Goal: Transaction & Acquisition: Purchase product/service

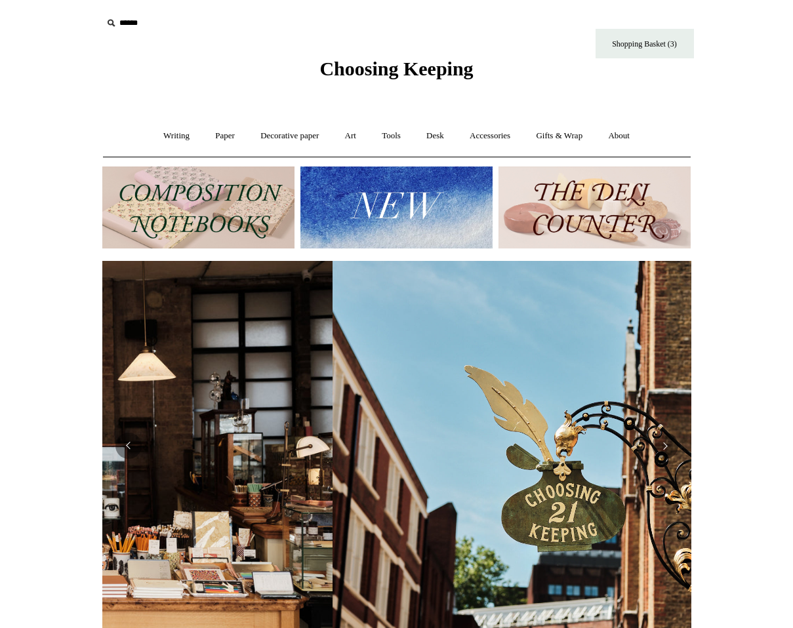
click at [152, 65] on div "Choosing Keeping" at bounding box center [397, 40] width 656 height 81
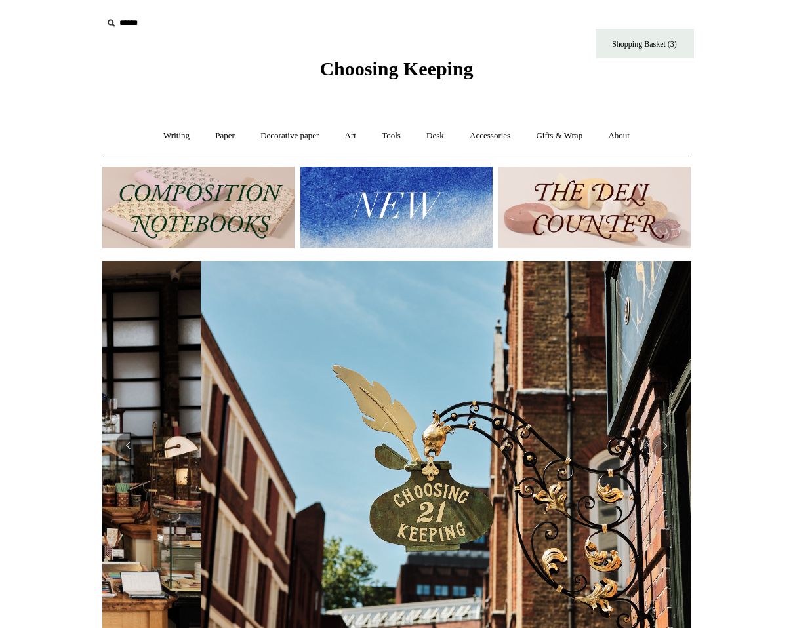
scroll to position [0, 589]
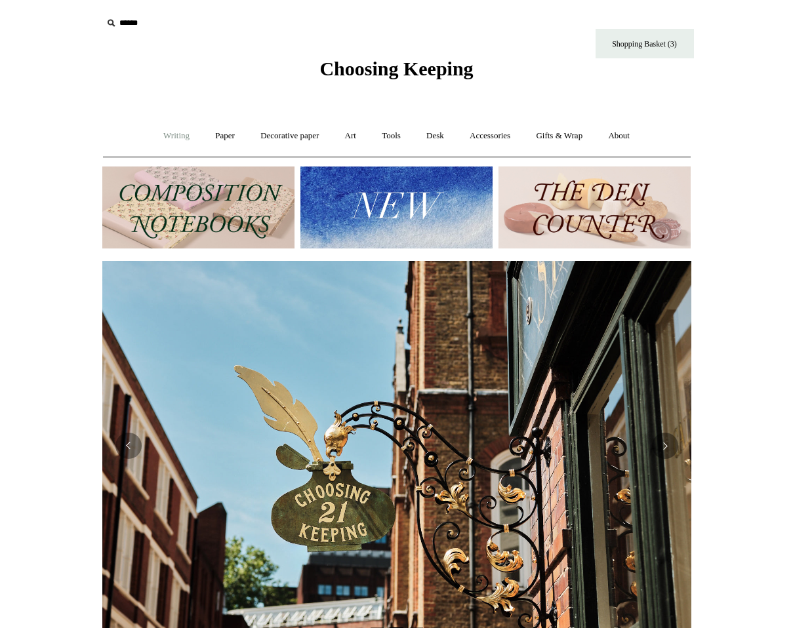
click at [176, 120] on link "Writing +" at bounding box center [176, 136] width 50 height 35
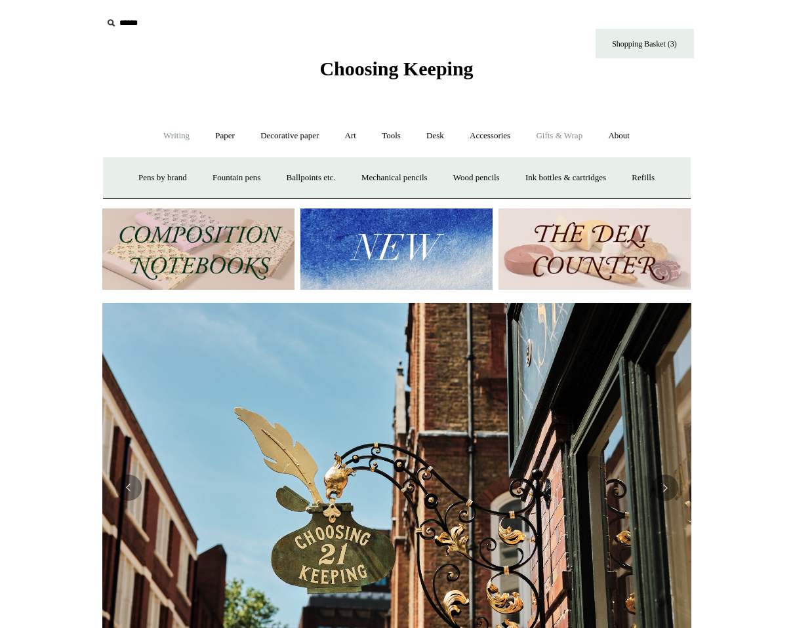
click at [581, 125] on link "Gifts & Wrap +" at bounding box center [559, 136] width 70 height 35
click at [578, 132] on link "Gifts & Wrap -" at bounding box center [559, 136] width 70 height 35
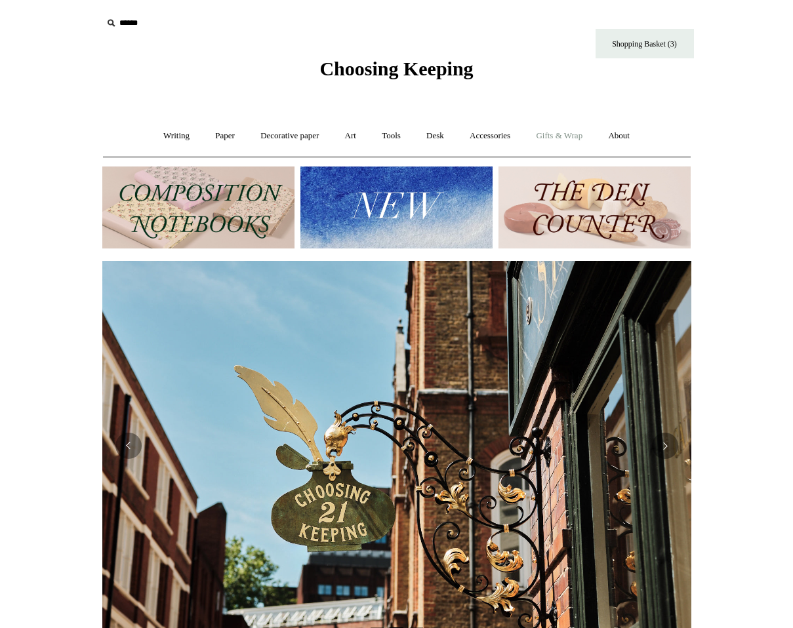
click at [578, 132] on link "Gifts & Wrap +" at bounding box center [559, 136] width 70 height 35
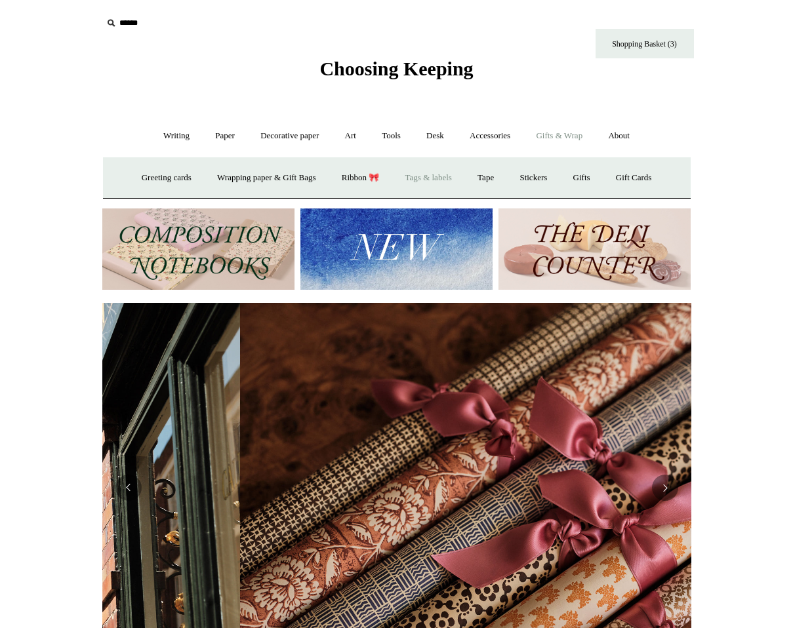
click at [456, 174] on link "Tags & labels" at bounding box center [428, 178] width 70 height 35
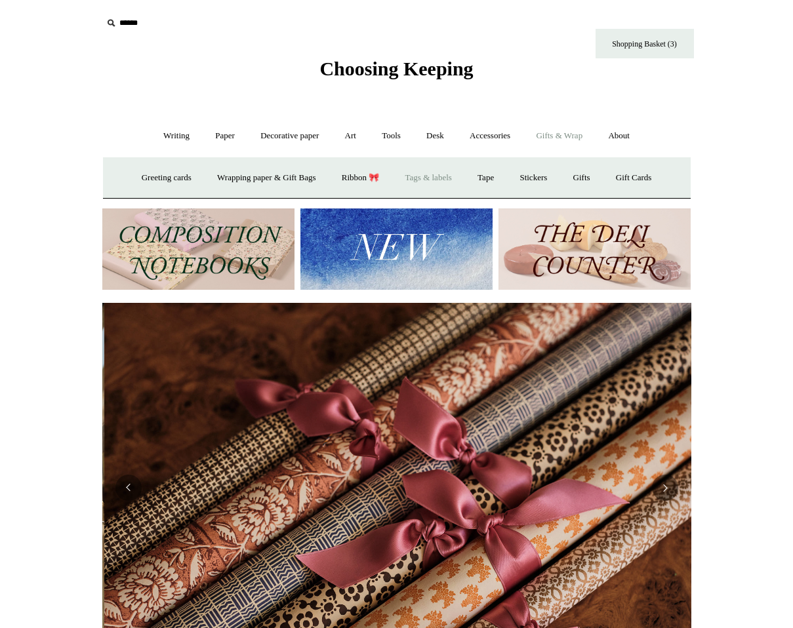
scroll to position [0, 1178]
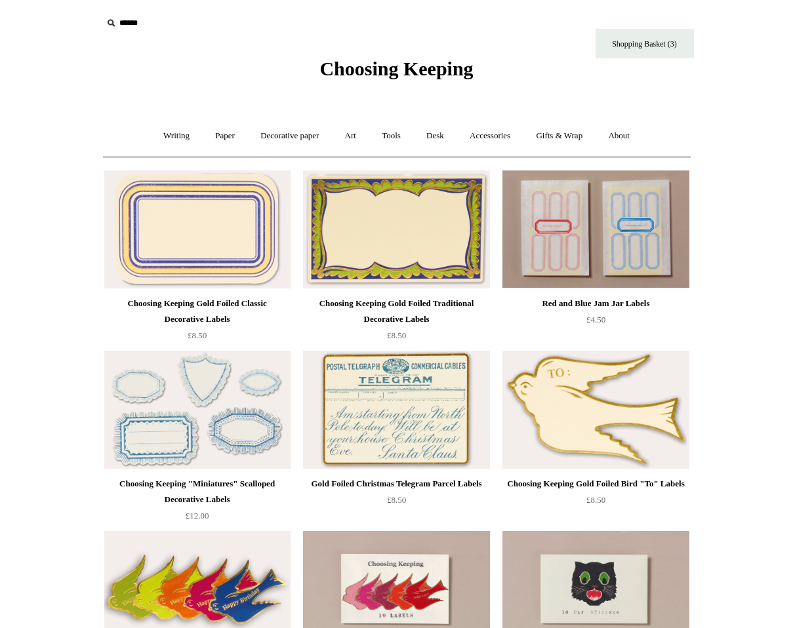
click at [168, 240] on img at bounding box center [197, 229] width 186 height 118
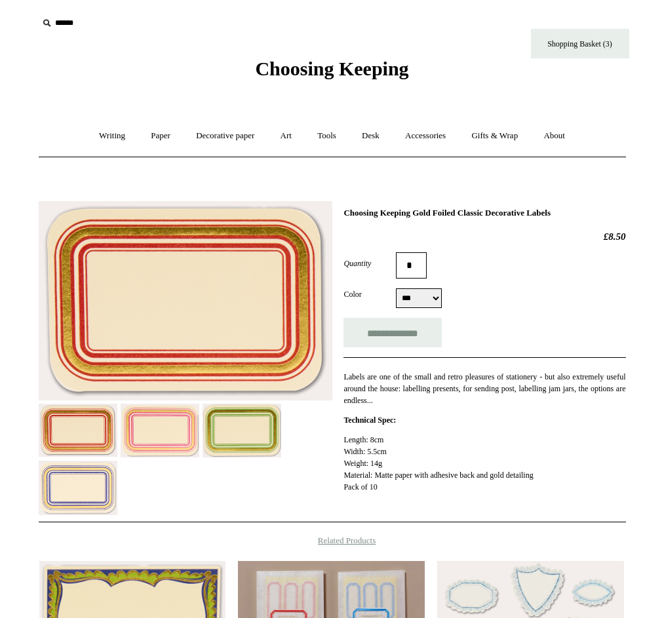
click at [159, 485] on div at bounding box center [186, 353] width 294 height 325
click at [146, 443] on img at bounding box center [160, 431] width 79 height 54
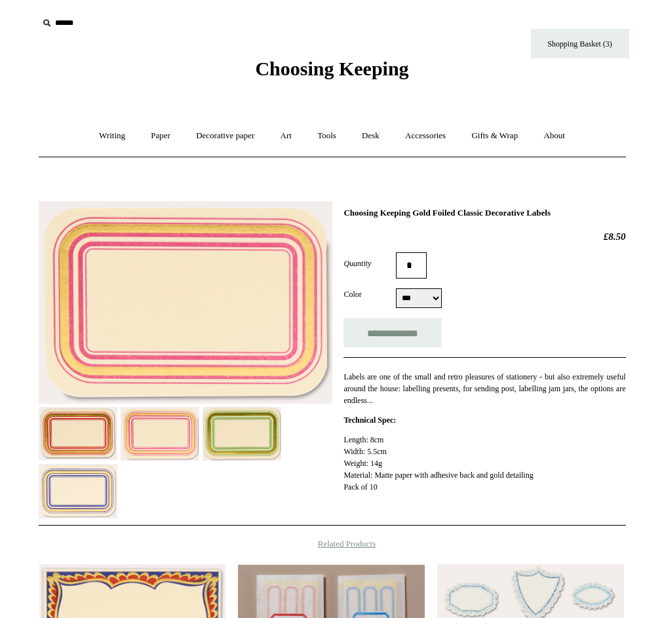
click at [108, 574] on img at bounding box center [132, 624] width 186 height 118
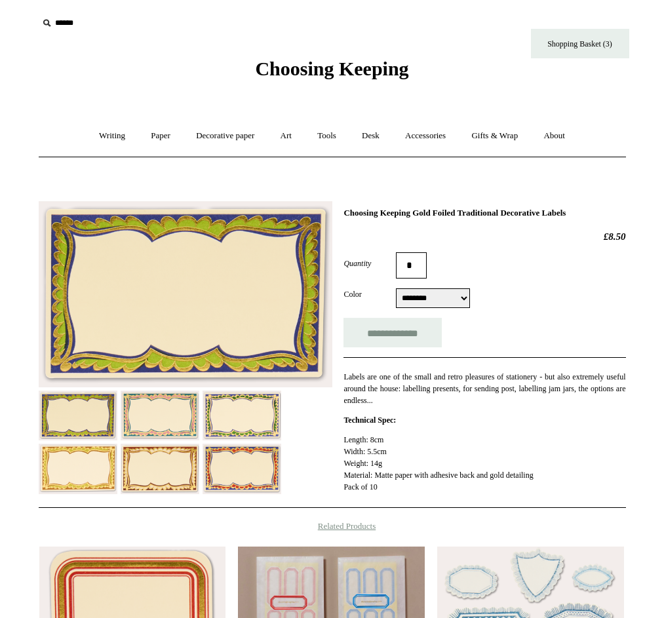
click at [251, 424] on img at bounding box center [242, 416] width 79 height 50
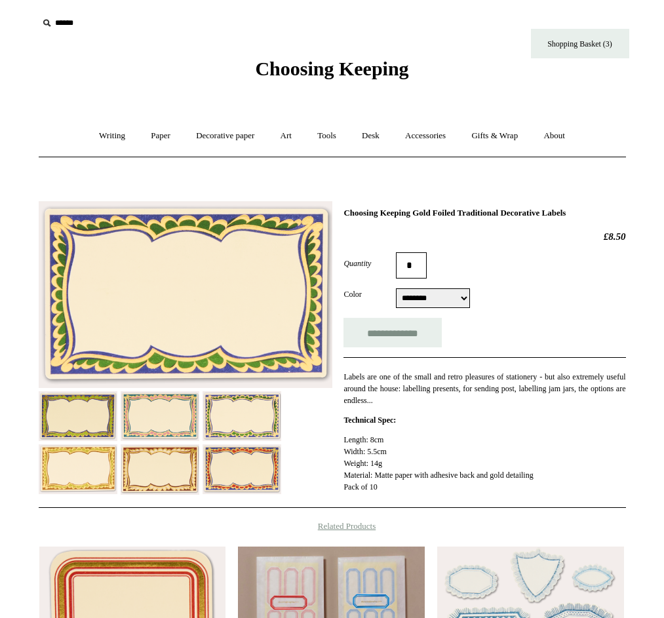
drag, startPoint x: 108, startPoint y: 334, endPoint x: 215, endPoint y: 0, distance: 351.1
